Goal: Information Seeking & Learning: Learn about a topic

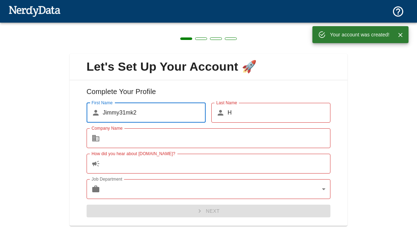
scroll to position [31, 0]
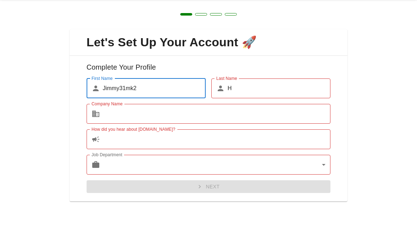
click at [244, 103] on input "H" at bounding box center [279, 113] width 103 height 20
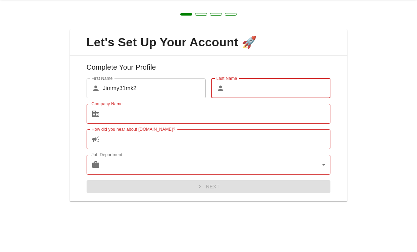
type input "[PERSON_NAME]"
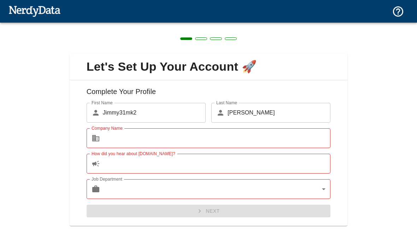
click at [110, 137] on input "Company Name" at bounding box center [217, 138] width 228 height 20
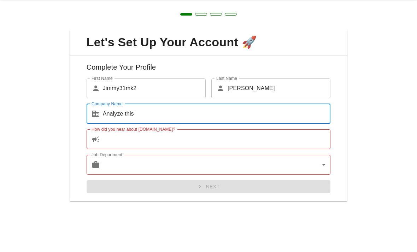
type input "Analyze this"
click at [142, 151] on label "How did you hear about [DOMAIN_NAME]?" at bounding box center [134, 154] width 84 height 6
click at [142, 154] on input "How did you hear about [DOMAIN_NAME]?" at bounding box center [217, 164] width 228 height 20
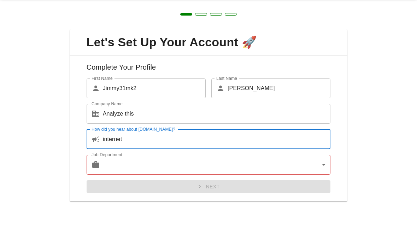
type input "internet"
click at [148, 25] on body "Technologies Domains Pricing Products Create a Report Create a list of websites…" at bounding box center [208, 12] width 417 height 25
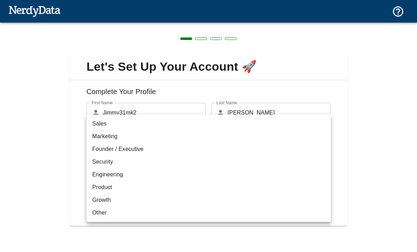
click at [121, 213] on li "Other" at bounding box center [209, 212] width 244 height 13
type input "other"
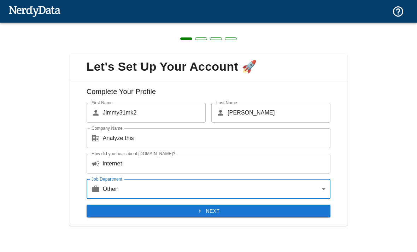
click at [212, 213] on button "Next" at bounding box center [209, 211] width 244 height 13
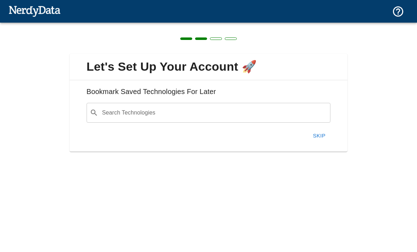
click at [315, 134] on button "Skip" at bounding box center [319, 135] width 23 height 15
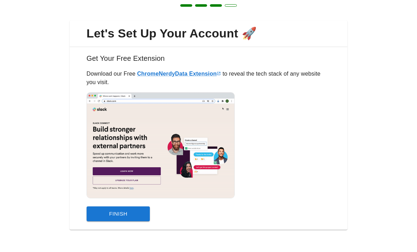
scroll to position [33, 0]
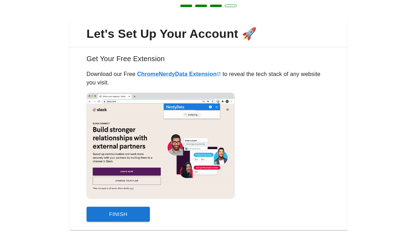
click at [125, 218] on button "Finish" at bounding box center [119, 214] width 64 height 15
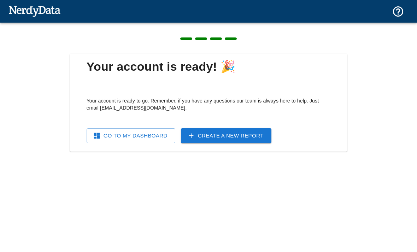
click at [143, 135] on link "Go To My Dashboard" at bounding box center [131, 135] width 89 height 15
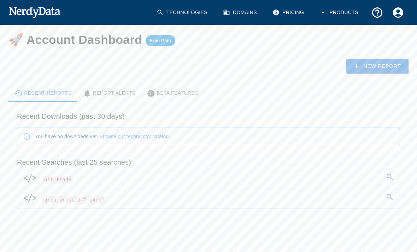
scroll to position [22, 0]
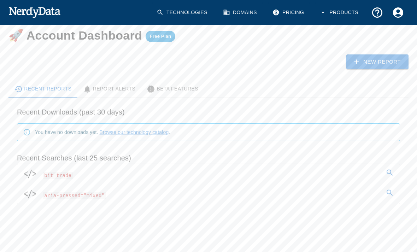
click at [56, 170] on span "bit trade" at bounding box center [58, 174] width 30 height 11
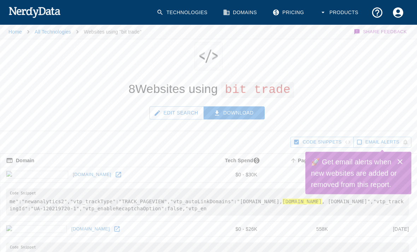
click at [177, 113] on button "Edit Search" at bounding box center [176, 112] width 54 height 13
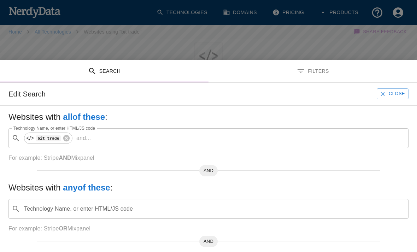
click at [68, 155] on b "AND" at bounding box center [65, 158] width 12 height 6
click at [69, 155] on b "AND" at bounding box center [65, 158] width 12 height 6
click at [70, 155] on b "AND" at bounding box center [65, 158] width 12 height 6
click at [89, 140] on div "Websites with all of these : Technology Name, or enter HTML/JS code ​ bit trade…" at bounding box center [208, 213] width 417 height 215
click at [99, 154] on p "For example: Stripe AND Mixpanel" at bounding box center [208, 158] width 400 height 8
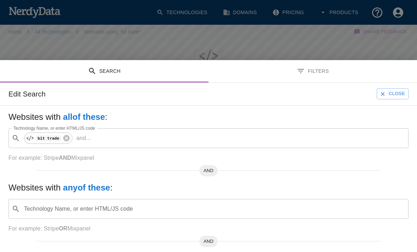
scroll to position [0, 0]
click at [65, 154] on b "AND" at bounding box center [65, 157] width 12 height 6
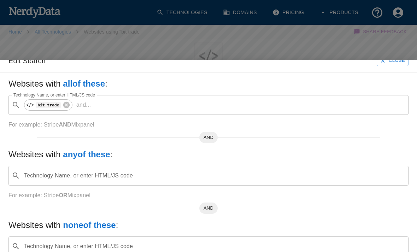
scroll to position [52, 0]
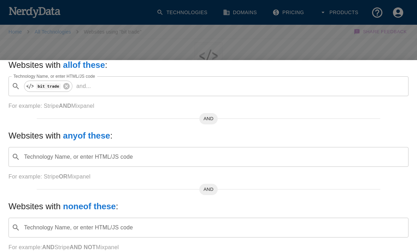
click at [269, 184] on div "AND" at bounding box center [209, 187] width 344 height 6
click at [37, 172] on p "For example: Stripe OR Mixpanel" at bounding box center [208, 176] width 400 height 8
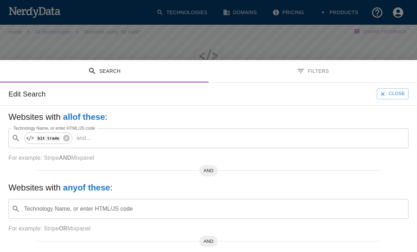
scroll to position [0, 0]
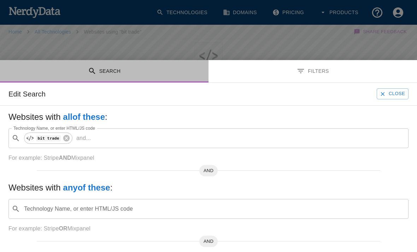
click at [105, 83] on div "Edit Search Close" at bounding box center [208, 94] width 417 height 23
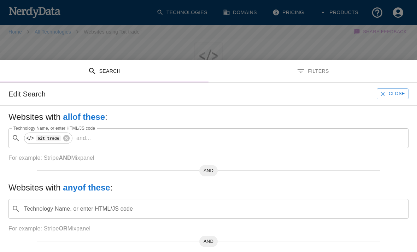
click at [320, 83] on div "Edit Search Close" at bounding box center [208, 94] width 417 height 23
click at [391, 111] on h5 "Websites with all of these :" at bounding box center [208, 116] width 400 height 11
click at [46, 60] on button "Search" at bounding box center [104, 71] width 209 height 22
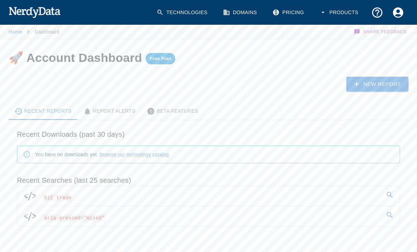
click at [338, 16] on button "Products" at bounding box center [339, 12] width 49 height 21
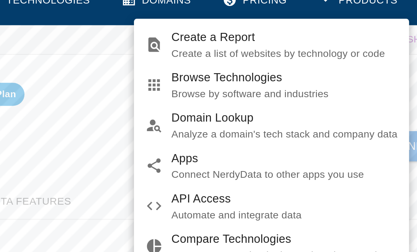
click at [247, 27] on span "Create a Report" at bounding box center [302, 31] width 111 height 8
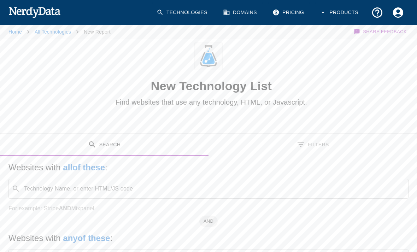
click at [260, 195] on input "Technology Name, or enter HTML/JS code" at bounding box center [214, 188] width 382 height 13
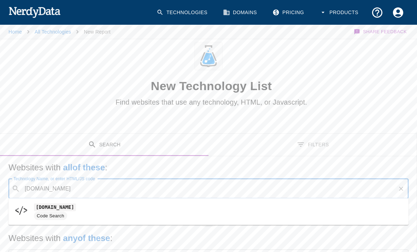
type input "[DOMAIN_NAME]"
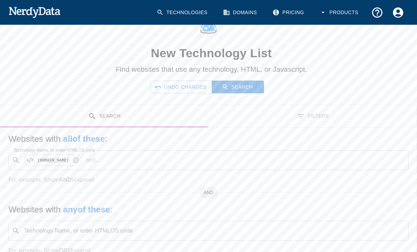
scroll to position [33, 0]
click at [198, 235] on input "Technology Name, or enter HTML/JS code" at bounding box center [214, 230] width 382 height 13
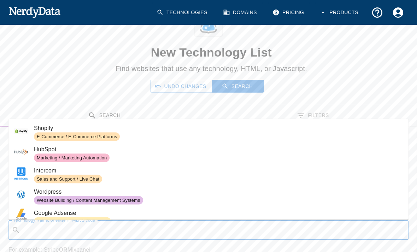
scroll to position [113, 0]
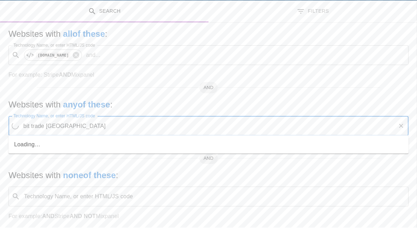
type input "bit trade [GEOGRAPHIC_DATA]"
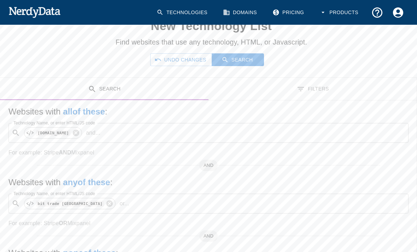
scroll to position [60, 0]
click at [79, 131] on icon at bounding box center [76, 133] width 6 height 6
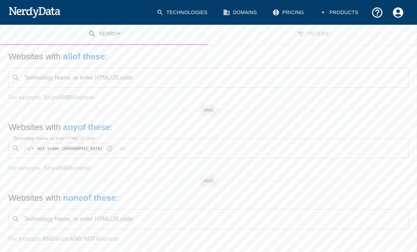
scroll to position [115, 0]
click at [210, 151] on input "Technology Name, or enter HTML/JS code" at bounding box center [263, 148] width 263 height 13
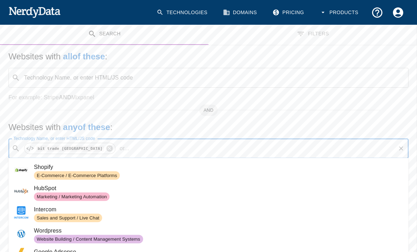
click at [251, 146] on input "Technology Name, or enter HTML/JS code" at bounding box center [263, 148] width 263 height 13
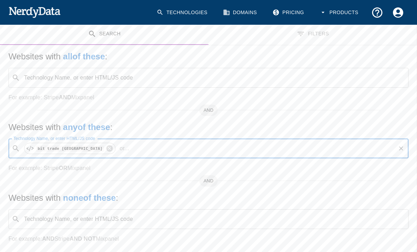
click at [165, 174] on div "Websites with all of these : Technology Name, or enter HTML/JS code ​ Technolog…" at bounding box center [208, 152] width 417 height 215
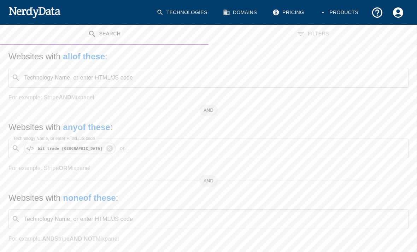
click at [109, 75] on div "Technology Name, or enter HTML/JS code ​ Technology Name, or enter HTML/JS code" at bounding box center [208, 78] width 400 height 20
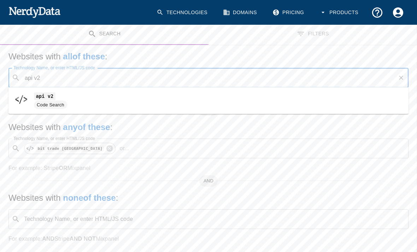
click at [46, 99] on code "api v2" at bounding box center [45, 96] width 22 height 7
type input "api v2"
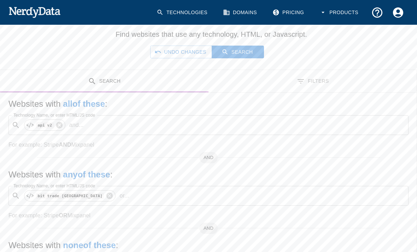
scroll to position [68, 0]
click at [87, 104] on b "all of these" at bounding box center [84, 104] width 42 height 10
click at [239, 53] on button "Search" at bounding box center [238, 52] width 53 height 13
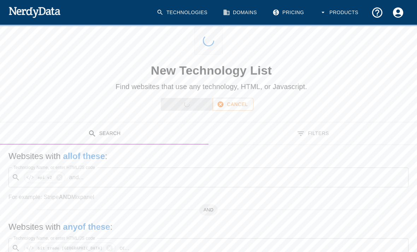
scroll to position [0, 0]
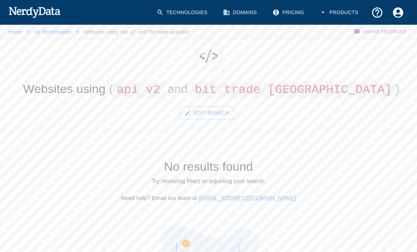
click at [216, 113] on button "Edit Search" at bounding box center [207, 112] width 54 height 13
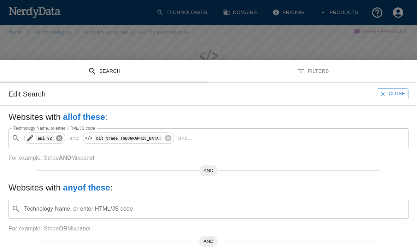
click at [63, 134] on icon at bounding box center [59, 138] width 8 height 8
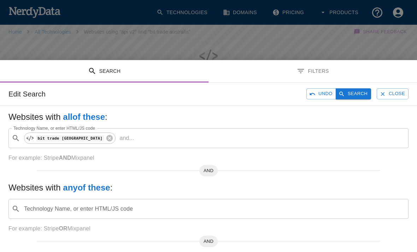
click at [353, 88] on button "Search" at bounding box center [353, 93] width 35 height 11
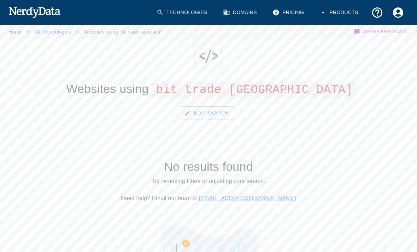
click at [210, 114] on button "Edit Search" at bounding box center [207, 112] width 54 height 13
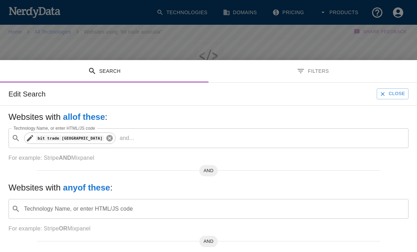
click at [106, 135] on icon at bounding box center [109, 138] width 6 height 6
click at [39, 131] on input "Technology Name, or enter HTML/JS code" at bounding box center [214, 137] width 382 height 13
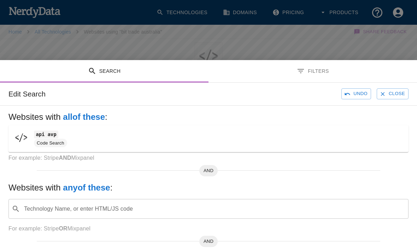
click at [314, 138] on span "api avp" at bounding box center [218, 134] width 369 height 8
type input "api avp"
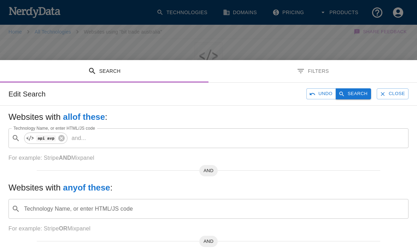
click at [350, 88] on button "Search" at bounding box center [353, 93] width 35 height 11
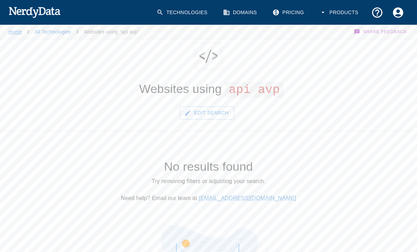
click at [14, 34] on link "Home" at bounding box center [14, 32] width 13 height 6
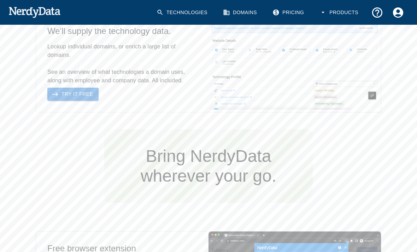
scroll to position [847, 0]
click at [70, 100] on link "Try It Free" at bounding box center [72, 94] width 51 height 13
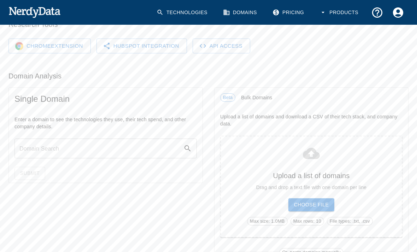
scroll to position [70, 0]
click at [48, 147] on input "text" at bounding box center [98, 148] width 169 height 20
click at [183, 146] on input "Btradeaustralia" at bounding box center [98, 148] width 169 height 20
click at [16, 148] on input "Btradeaustralia" at bounding box center [98, 148] width 169 height 20
click at [14, 144] on input "Btrade [GEOGRAPHIC_DATA]" at bounding box center [98, 148] width 169 height 20
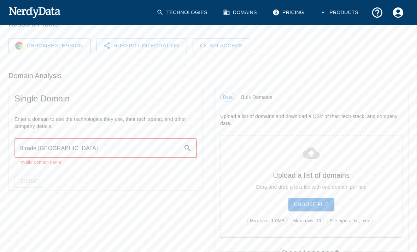
click at [12, 142] on div "Enter a domain to see the technologies they use, their tech spend, and other co…" at bounding box center [106, 141] width 194 height 62
click at [16, 139] on input "Btrade [GEOGRAPHIC_DATA]" at bounding box center [98, 148] width 169 height 20
click at [55, 145] on input "WwwBtrade [GEOGRAPHIC_DATA]" at bounding box center [98, 148] width 169 height 20
click at [78, 146] on input "WwwBtradeAustralia" at bounding box center [98, 148] width 169 height 20
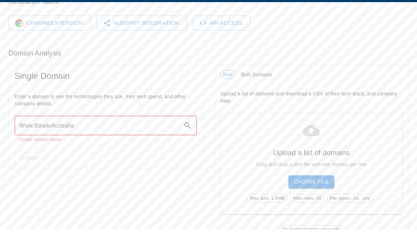
click at [85, 138] on input "Www.BtradeAustralia" at bounding box center [98, 148] width 169 height 20
type input "[DOMAIN_NAME]"
click at [36, 166] on button "Submit" at bounding box center [29, 172] width 31 height 13
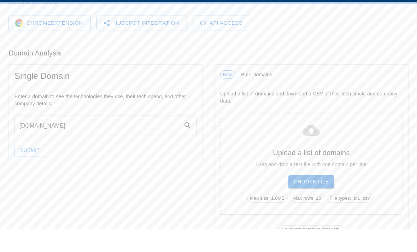
scroll to position [92, 0]
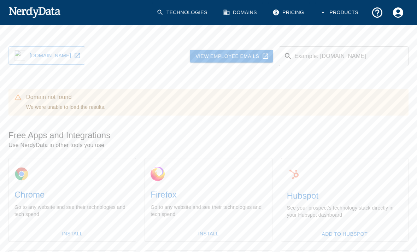
click at [52, 59] on link "[DOMAIN_NAME]" at bounding box center [46, 55] width 77 height 18
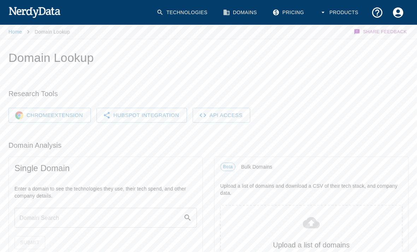
scroll to position [92, 0]
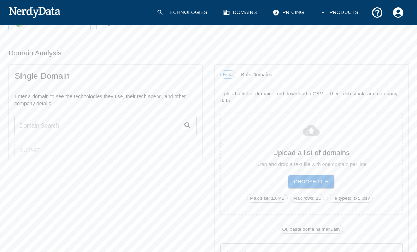
click at [31, 122] on input "text" at bounding box center [98, 126] width 169 height 20
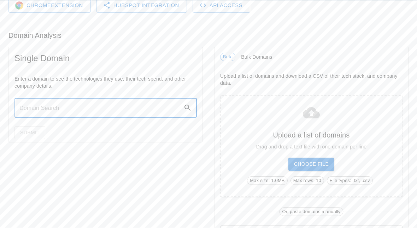
scroll to position [95, 0]
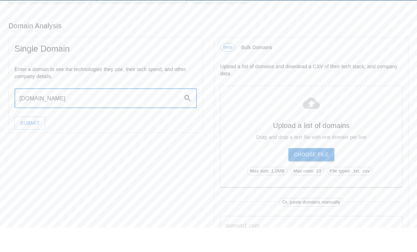
type input "[DOMAIN_NAME]"
click at [39, 141] on button "Submit" at bounding box center [29, 147] width 31 height 13
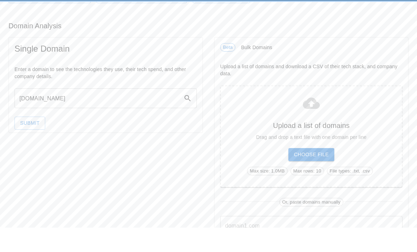
scroll to position [119, 0]
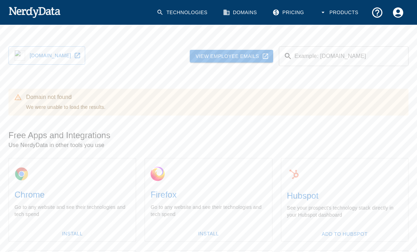
click at [22, 54] on img at bounding box center [19, 55] width 11 height 11
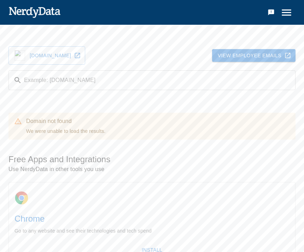
click at [81, 55] on icon at bounding box center [77, 55] width 7 height 7
click at [103, 78] on input "Example: [DOMAIN_NAME]" at bounding box center [160, 80] width 271 height 20
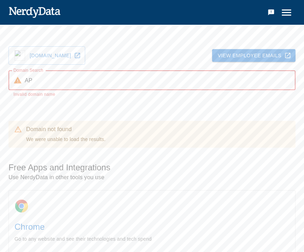
type input "A"
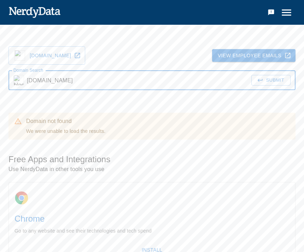
type input "[DOMAIN_NAME]"
click at [283, 84] on button "Submit" at bounding box center [270, 80] width 39 height 11
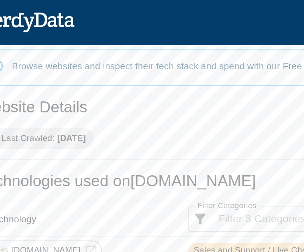
scroll to position [100, 0]
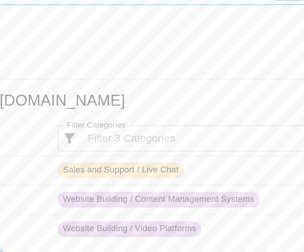
click at [122, 149] on span "Website Building / Content Management Systems" at bounding box center [176, 152] width 109 height 7
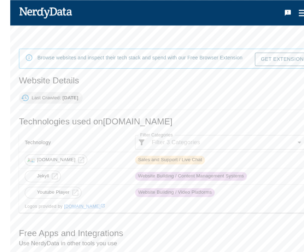
scroll to position [75, 0]
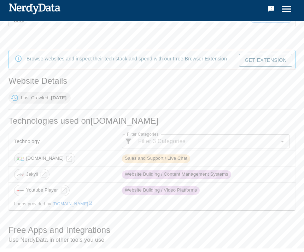
click at [28, 175] on span "Jekyll" at bounding box center [31, 178] width 19 height 7
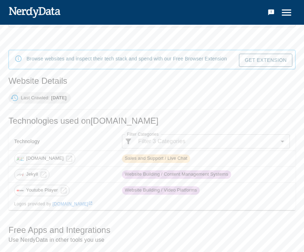
scroll to position [90, 0]
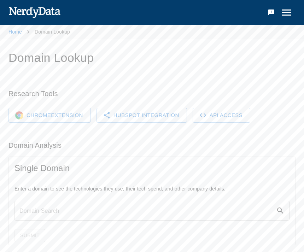
scroll to position [119, 0]
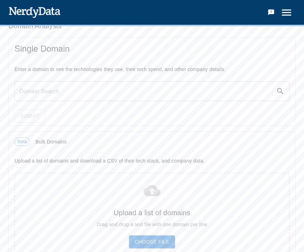
scroll to position [847, 0]
